Goal: Task Accomplishment & Management: Manage account settings

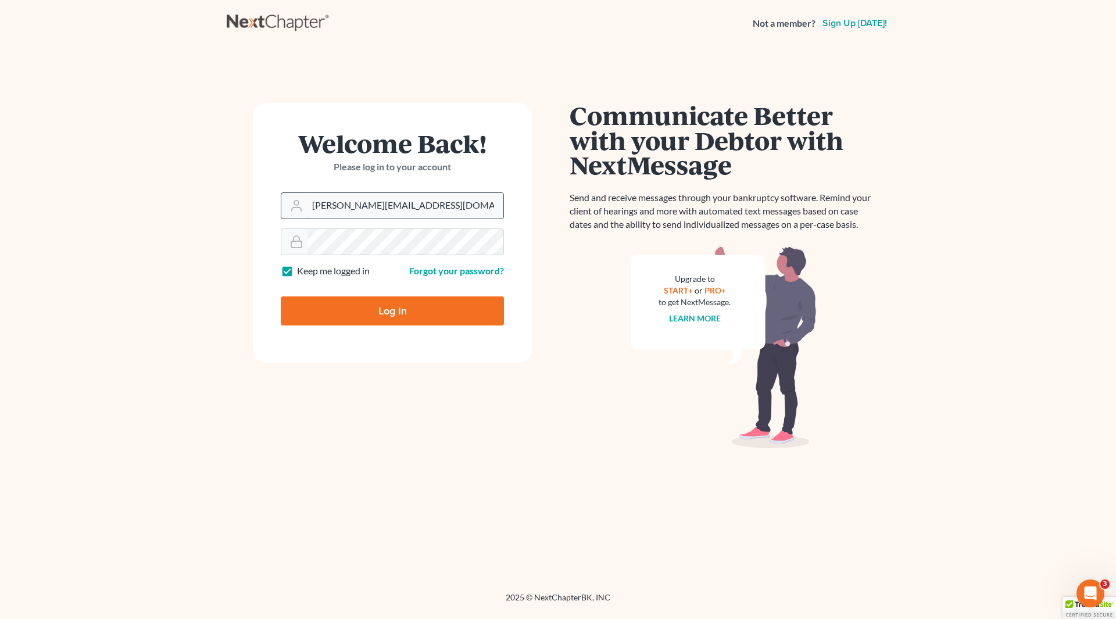
click at [395, 208] on input "[PERSON_NAME][EMAIL_ADDRESS][DOMAIN_NAME]" at bounding box center [406, 206] width 196 height 26
type input "[EMAIL_ADDRESS][DOMAIN_NAME]"
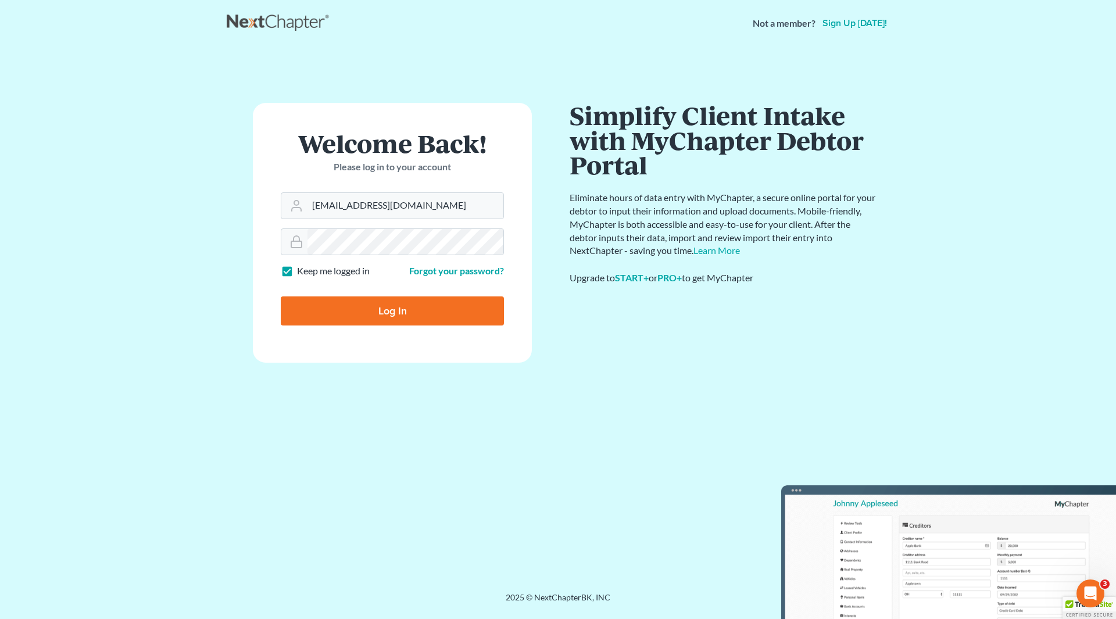
click at [389, 311] on input "Log In" at bounding box center [392, 310] width 223 height 29
type input "Thinking..."
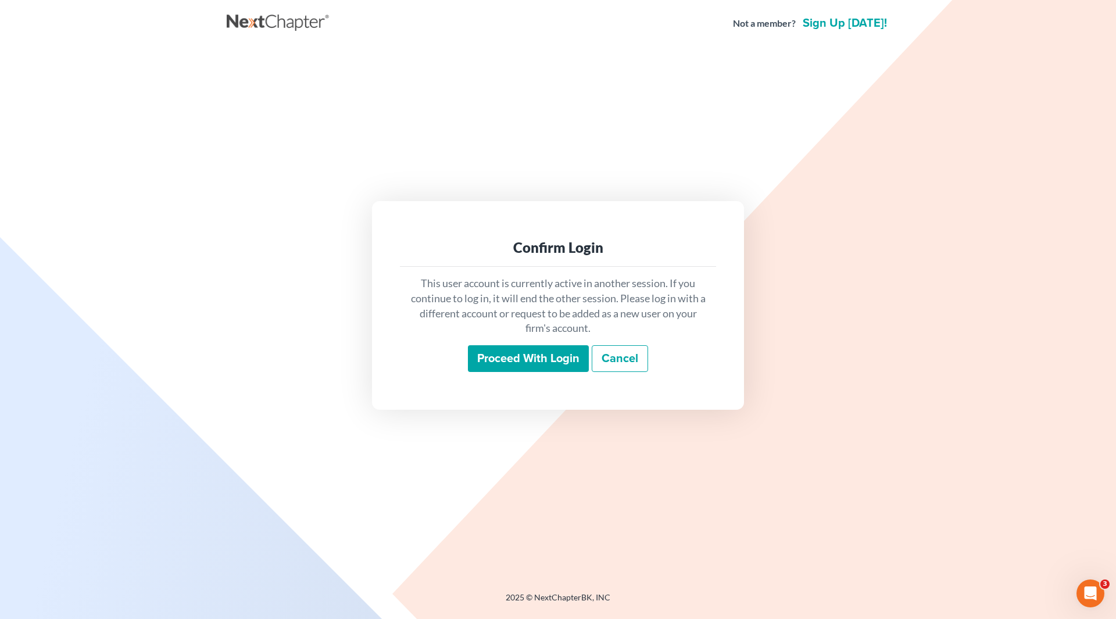
click at [528, 359] on input "Proceed with login" at bounding box center [528, 358] width 121 height 27
